Goal: Navigation & Orientation: Go to known website

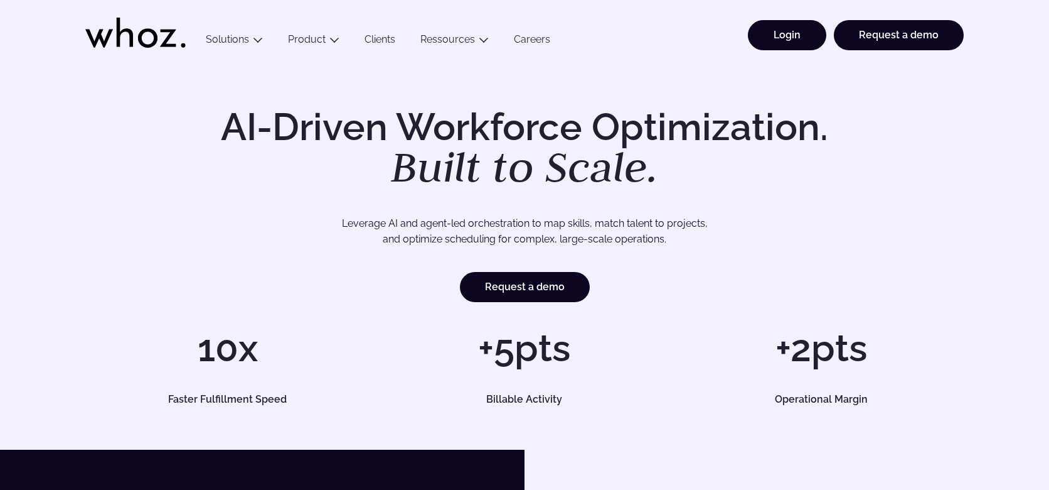
click at [786, 32] on link "Login" at bounding box center [787, 35] width 78 height 30
click at [803, 31] on link "Login" at bounding box center [787, 35] width 78 height 30
click at [780, 31] on link "Login" at bounding box center [787, 35] width 78 height 30
